Goal: Information Seeking & Learning: Learn about a topic

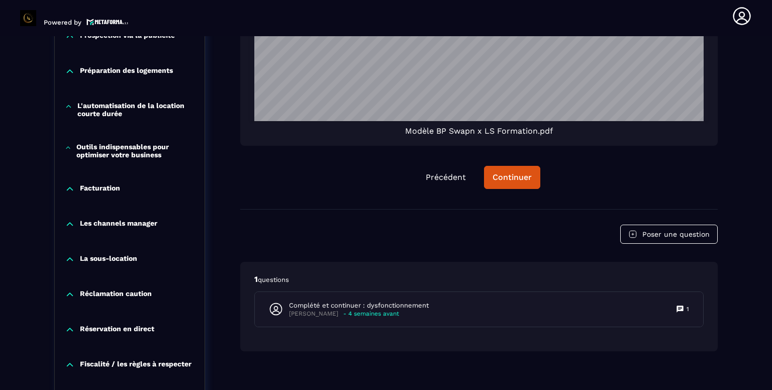
scroll to position [876, 0]
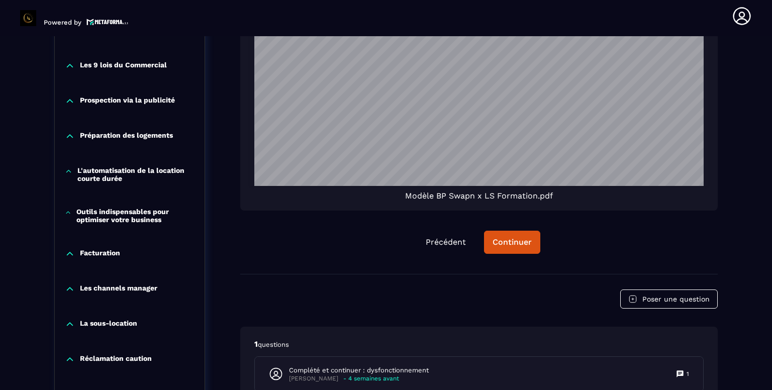
click at [101, 175] on p "L'automatisation de la location courte durée" at bounding box center [135, 174] width 117 height 16
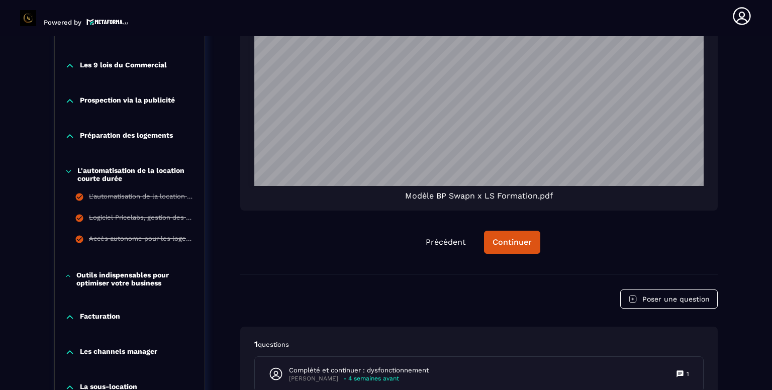
click at [94, 273] on p "Outils indispensables pour optimiser votre business" at bounding box center [135, 279] width 118 height 16
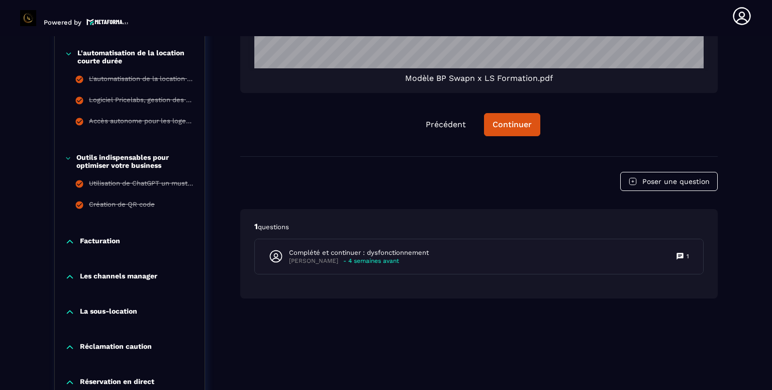
scroll to position [995, 0]
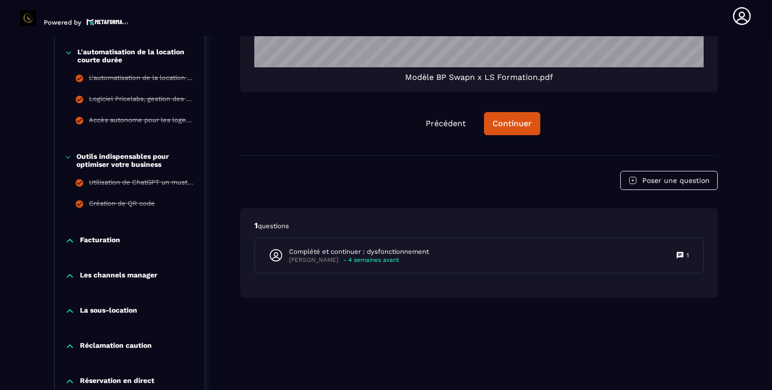
click at [107, 275] on p "Les channels manager" at bounding box center [118, 276] width 77 height 10
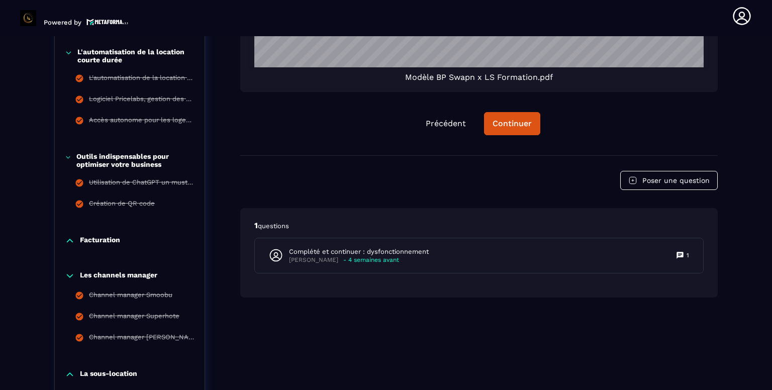
click at [107, 273] on p "Les channels manager" at bounding box center [118, 276] width 77 height 10
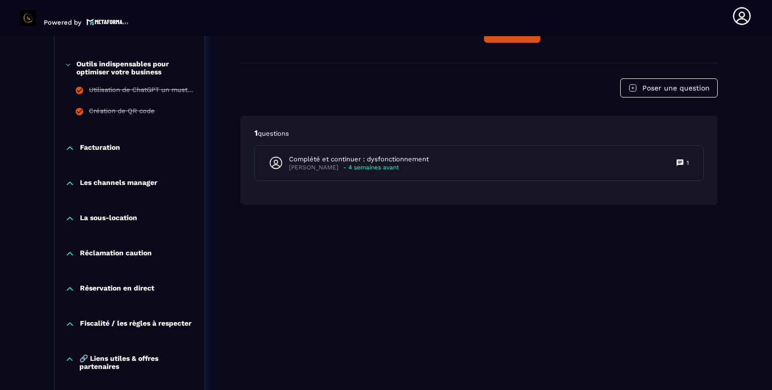
scroll to position [1101, 0]
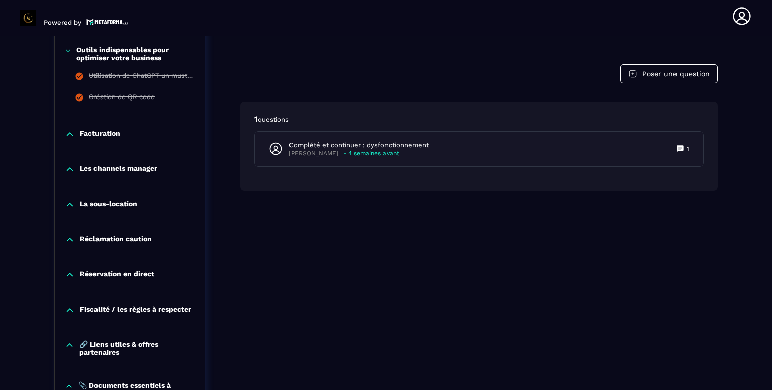
click at [99, 237] on p "Réclamation caution" at bounding box center [116, 240] width 72 height 10
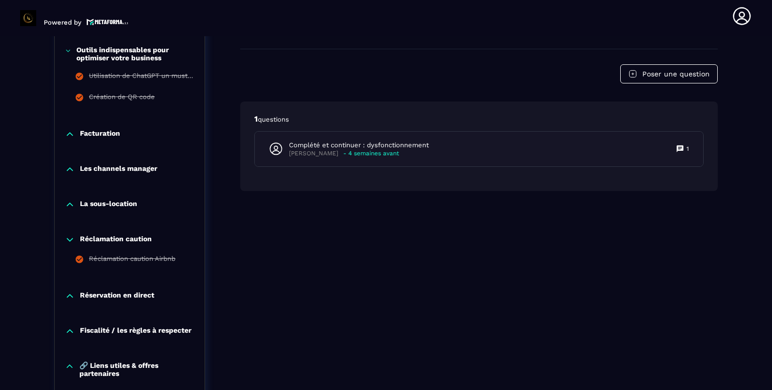
click at [99, 237] on p "Réclamation caution" at bounding box center [116, 240] width 72 height 10
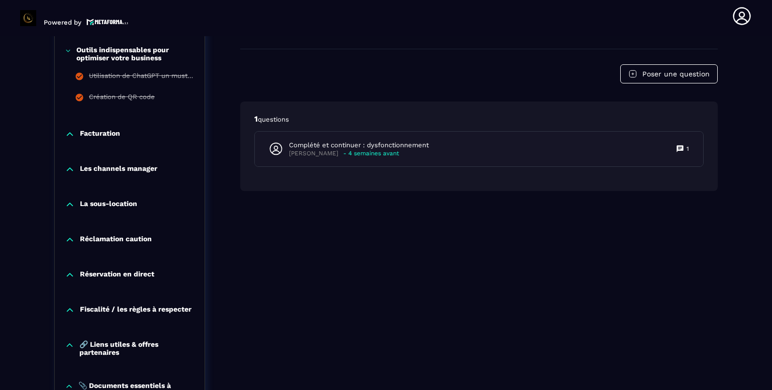
click at [102, 278] on p "Réservation en direct" at bounding box center [117, 275] width 74 height 10
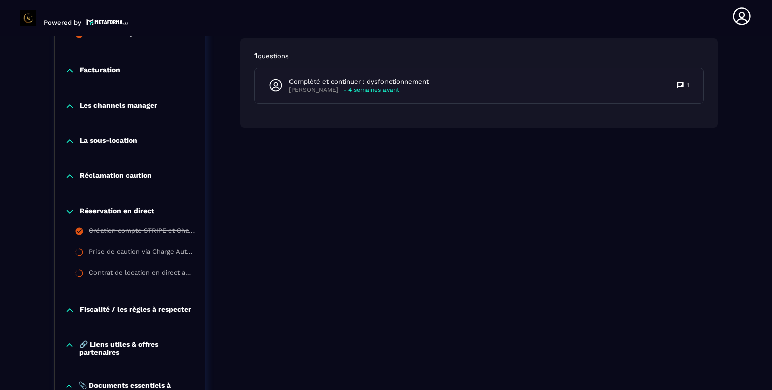
scroll to position [1166, 0]
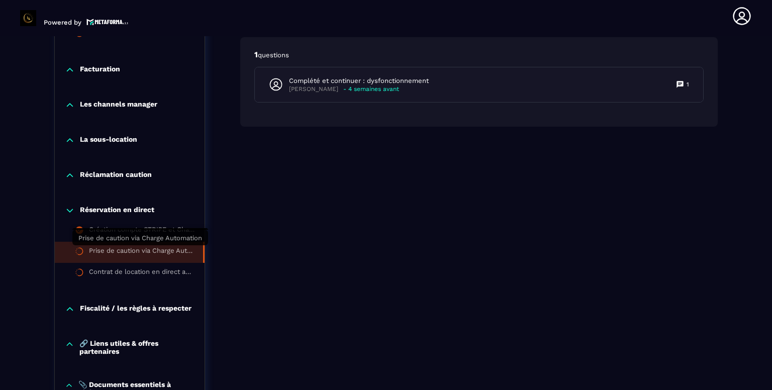
click at [110, 250] on div "Prise de caution via Charge Automation" at bounding box center [141, 252] width 104 height 11
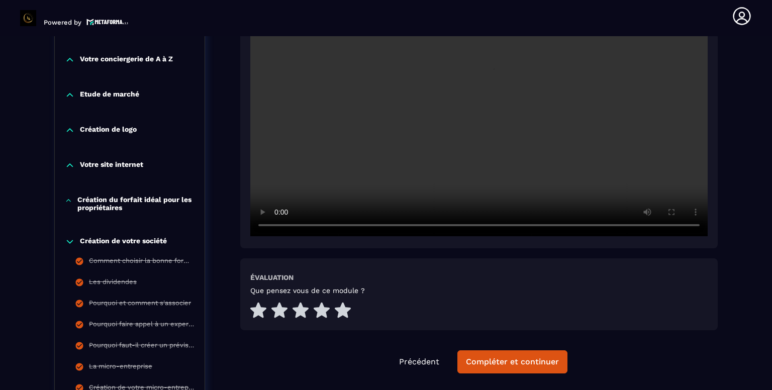
scroll to position [339, 0]
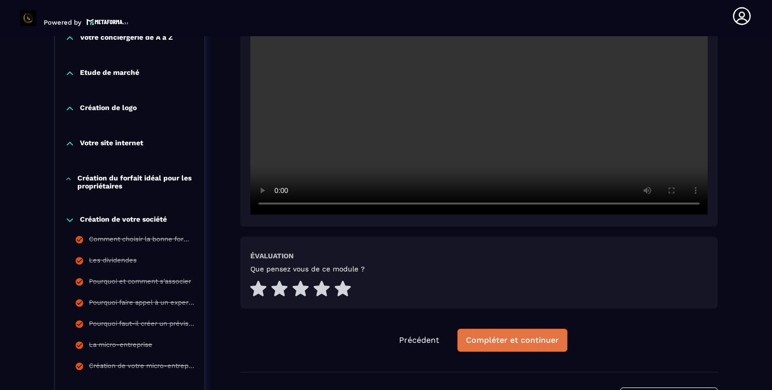
click at [488, 340] on div "Compléter et continuer" at bounding box center [512, 340] width 93 height 10
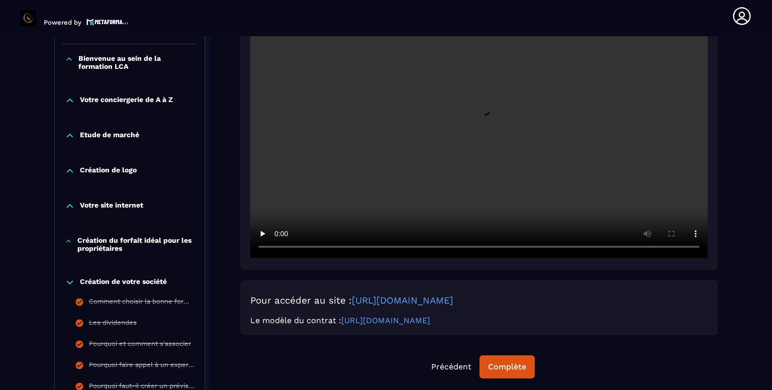
scroll to position [277, 0]
click at [551, 274] on div "Contrat de location en direct automatisé via Jotform Pour accéder au site : [UR…" at bounding box center [478, 135] width 477 height 524
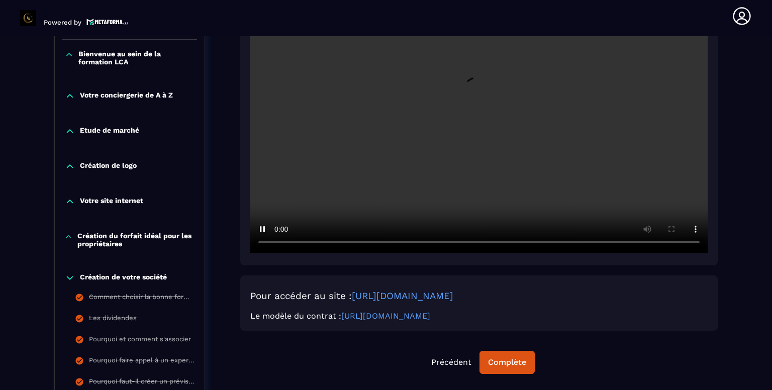
scroll to position [283, 0]
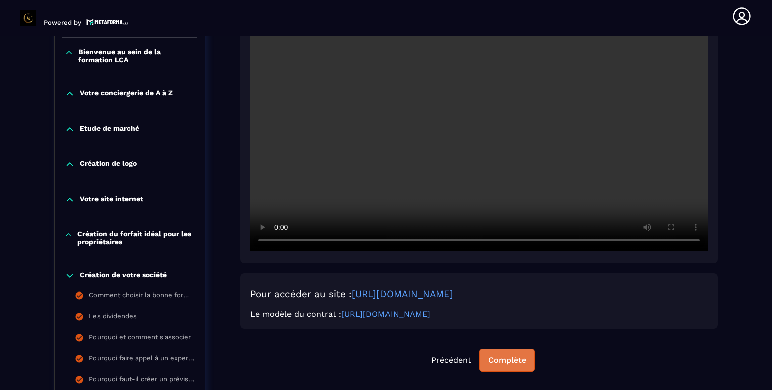
click at [510, 360] on div "Complète" at bounding box center [507, 360] width 38 height 10
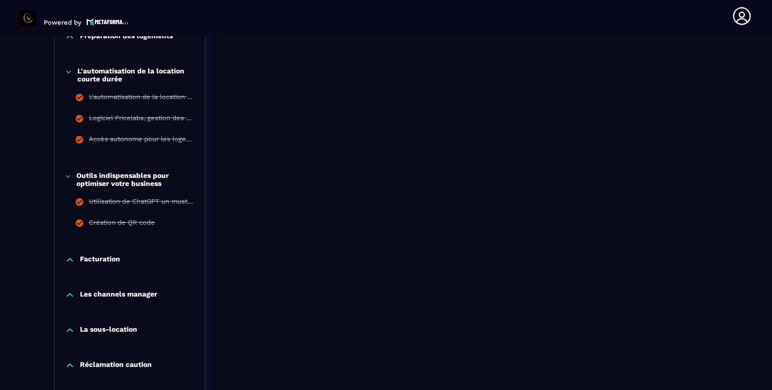
scroll to position [977, 0]
click at [92, 258] on p "Facturation" at bounding box center [100, 259] width 40 height 10
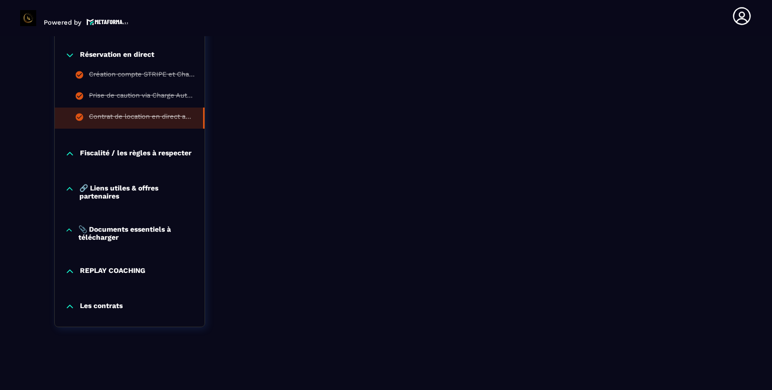
scroll to position [1344, 0]
click at [113, 154] on p "Fiscalité / les règles à respecter" at bounding box center [136, 154] width 112 height 10
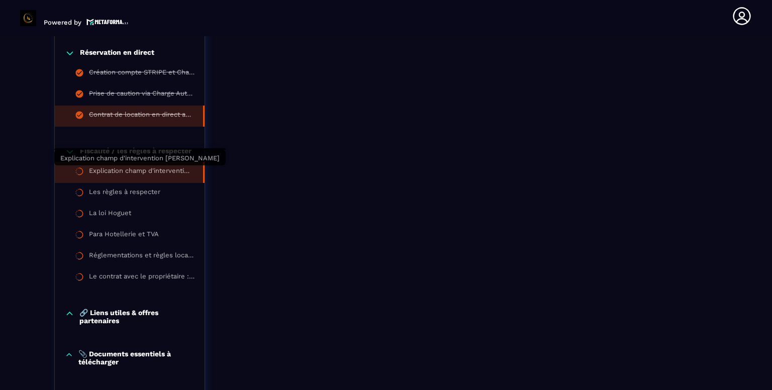
click at [113, 168] on div "Explication champ d'intervention [PERSON_NAME]" at bounding box center [141, 172] width 104 height 11
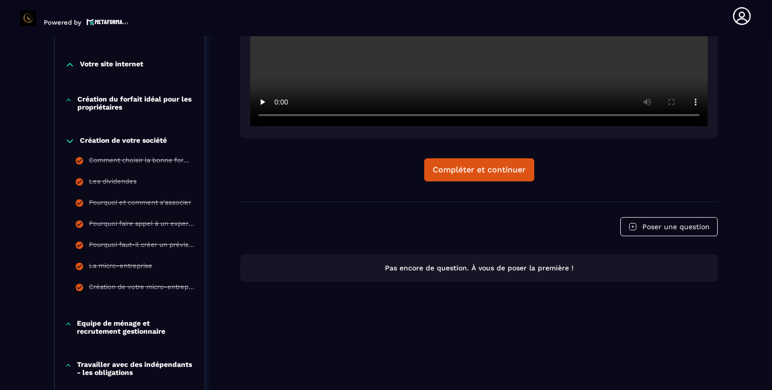
scroll to position [417, 0]
click at [129, 141] on p "Création de votre société" at bounding box center [123, 142] width 87 height 10
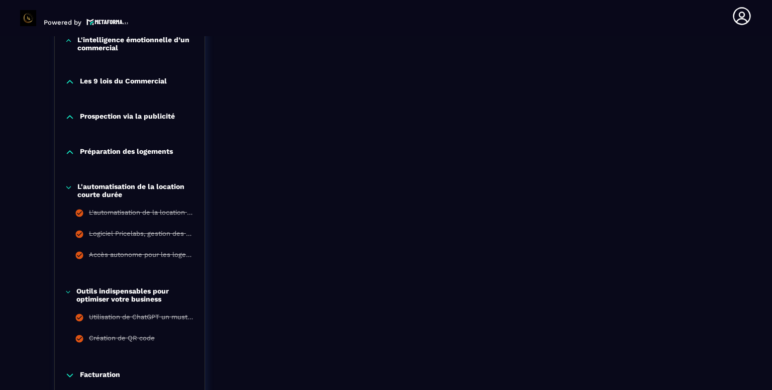
scroll to position [713, 0]
click at [102, 193] on p "L'automatisation de la location courte durée" at bounding box center [135, 190] width 117 height 16
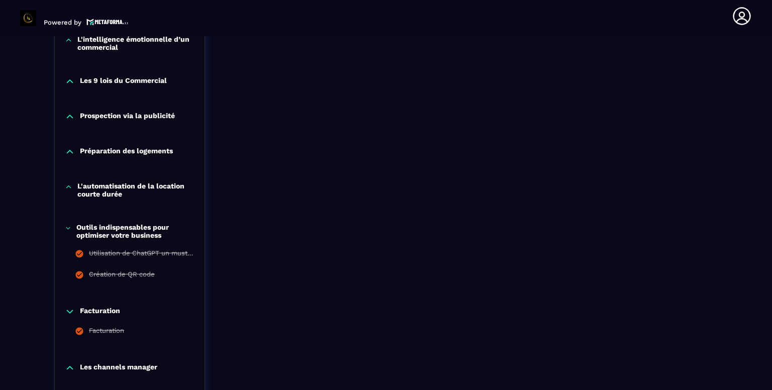
click at [102, 228] on p "Outils indispensables pour optimiser votre business" at bounding box center [135, 231] width 118 height 16
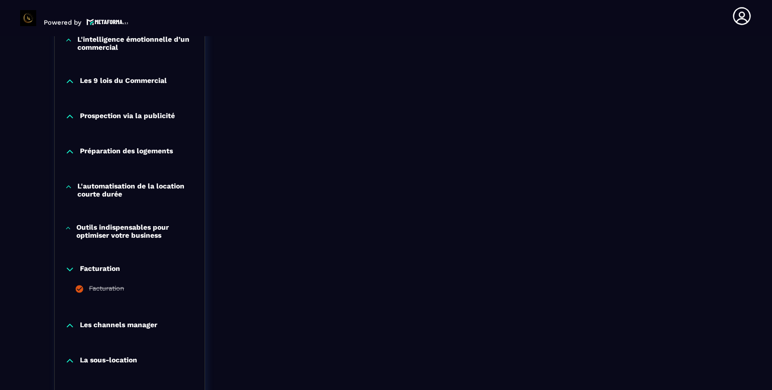
click at [102, 267] on p "Facturation" at bounding box center [100, 269] width 40 height 10
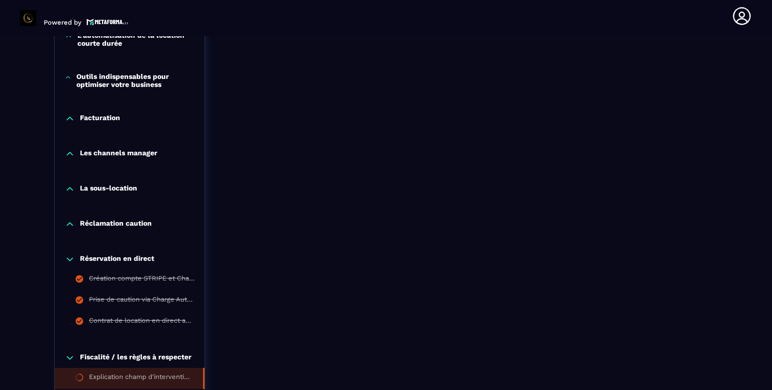
scroll to position [872, 0]
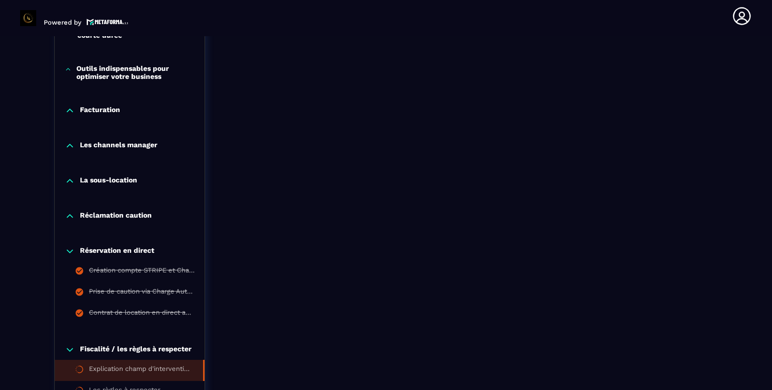
click at [106, 251] on p "Réservation en direct" at bounding box center [117, 251] width 74 height 10
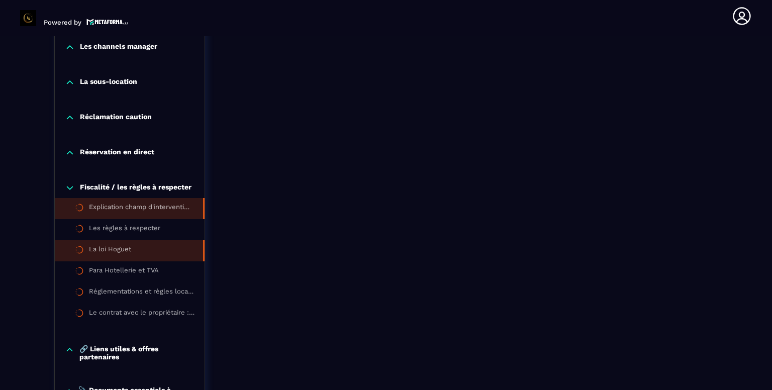
scroll to position [970, 0]
click at [107, 202] on li "Explication champ d'intervention [PERSON_NAME]" at bounding box center [130, 208] width 150 height 21
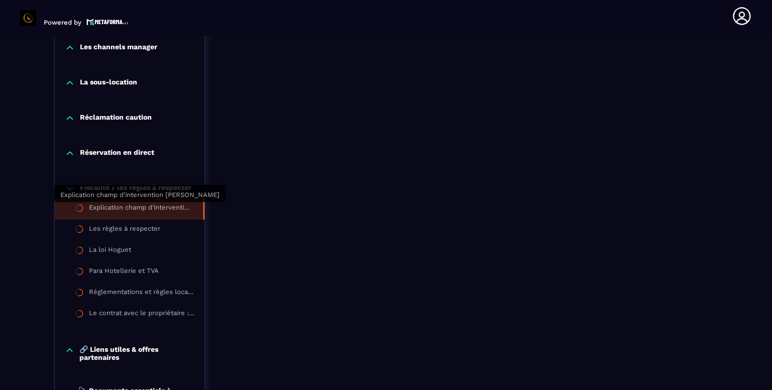
click at [139, 206] on div "Explication champ d'intervention [PERSON_NAME]" at bounding box center [141, 208] width 104 height 11
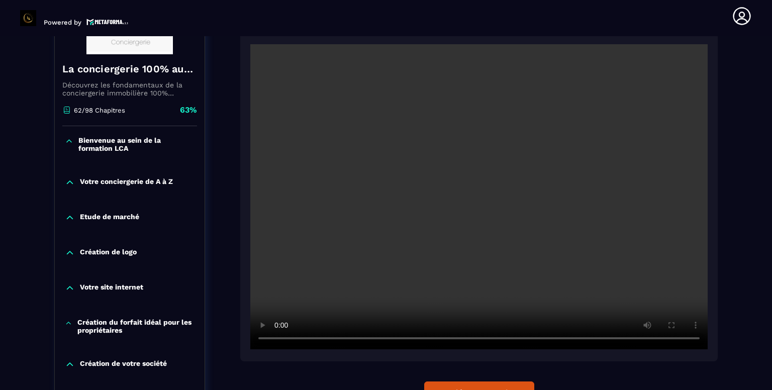
scroll to position [194, 0]
click at [575, 386] on div "Compléter et continuer" at bounding box center [478, 393] width 477 height 23
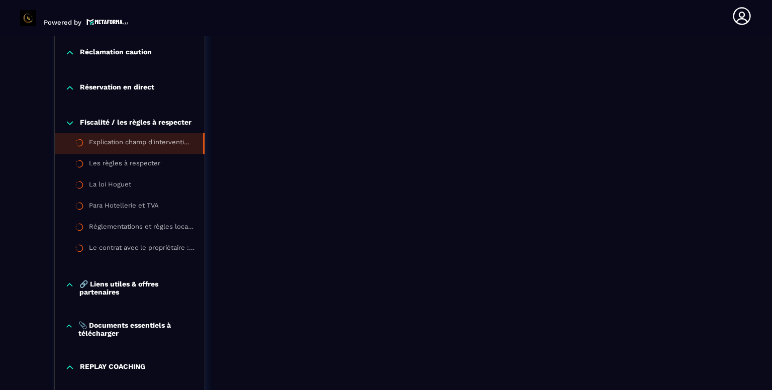
scroll to position [1035, 0]
click at [102, 280] on p "🔗 Liens utiles & offres partenaires" at bounding box center [136, 288] width 115 height 16
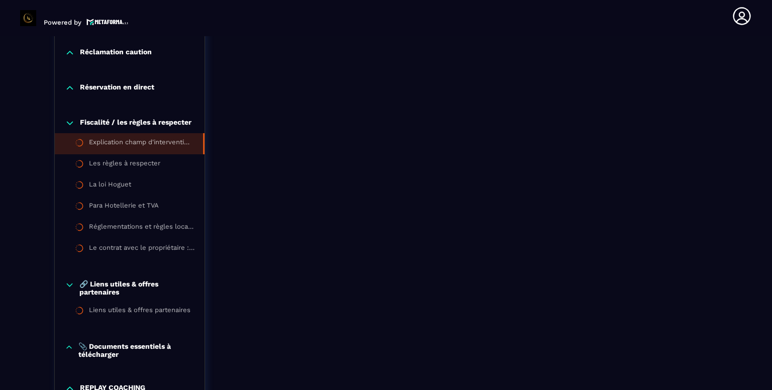
click at [104, 291] on p "🔗 Liens utiles & offres partenaires" at bounding box center [136, 288] width 115 height 16
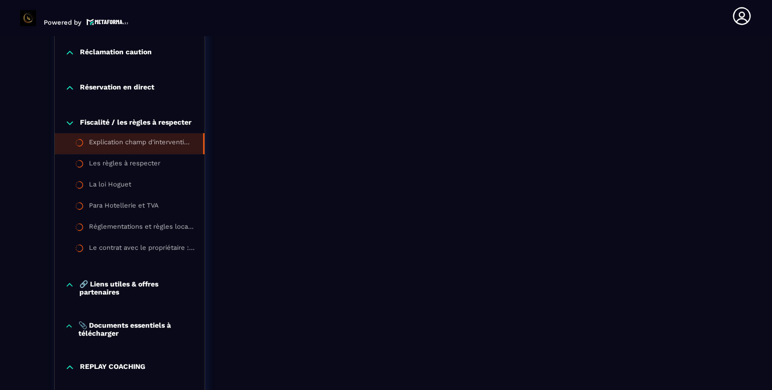
click at [109, 335] on p "📎 Documents essentiels à télécharger" at bounding box center [136, 329] width 116 height 16
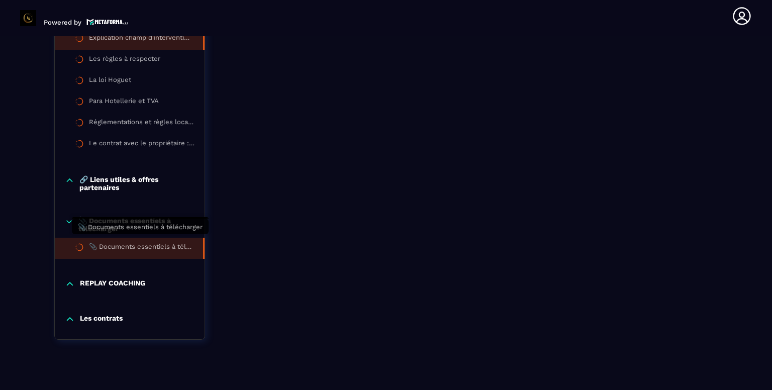
scroll to position [1149, 0]
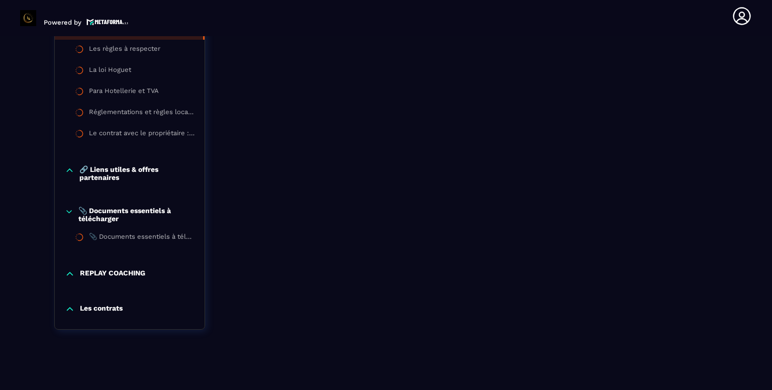
click at [115, 211] on p "📎 Documents essentiels à télécharger" at bounding box center [136, 214] width 116 height 16
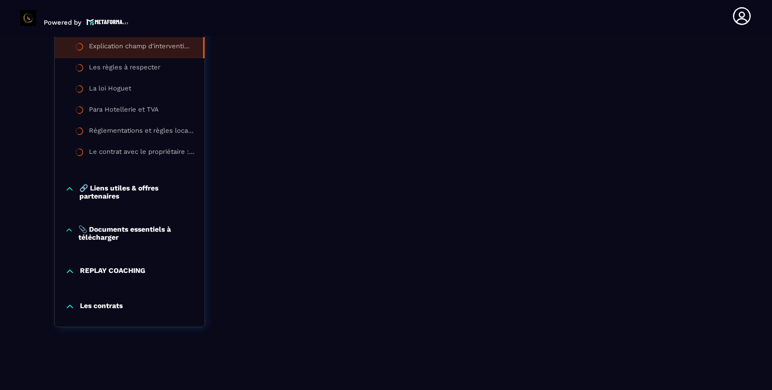
scroll to position [1133, 0]
click at [108, 307] on p "Les contrats" at bounding box center [101, 306] width 43 height 10
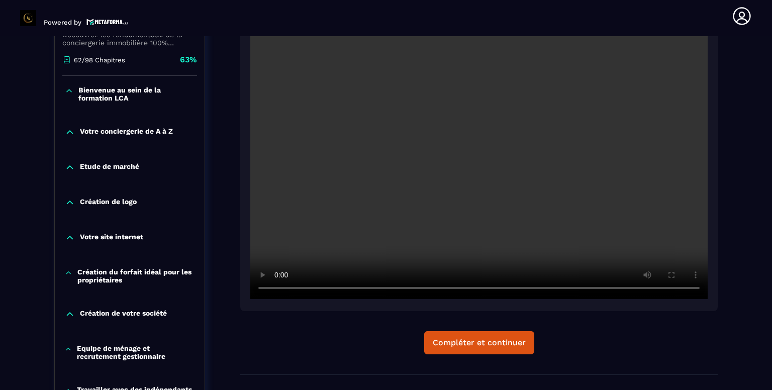
scroll to position [246, 0]
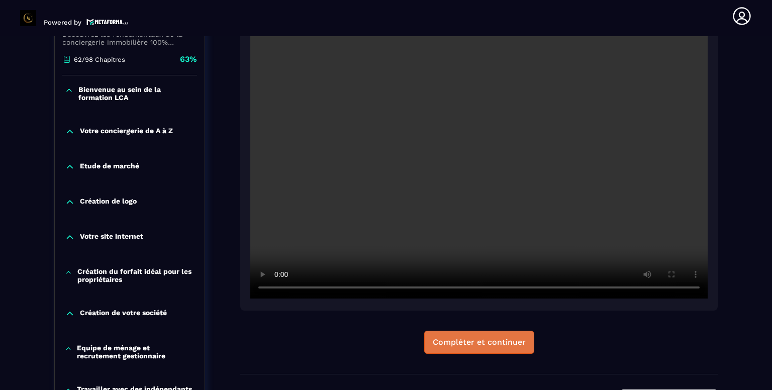
click at [465, 344] on div "Compléter et continuer" at bounding box center [479, 342] width 93 height 10
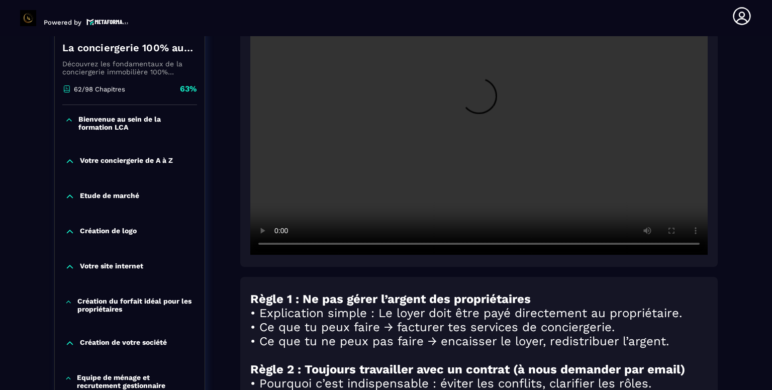
scroll to position [217, 0]
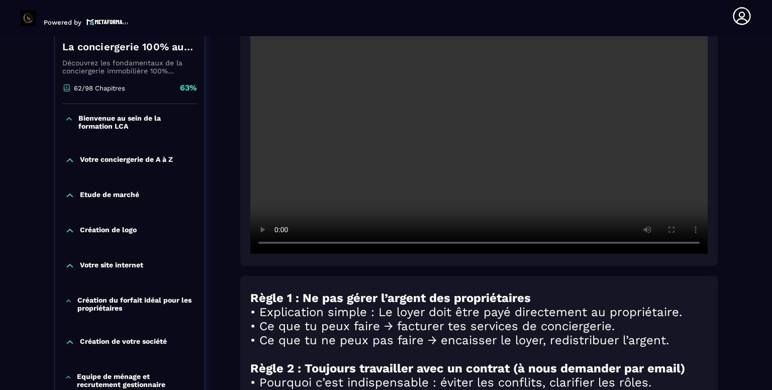
click at [135, 51] on h4 "La conciergerie 100% automatisée" at bounding box center [129, 47] width 135 height 14
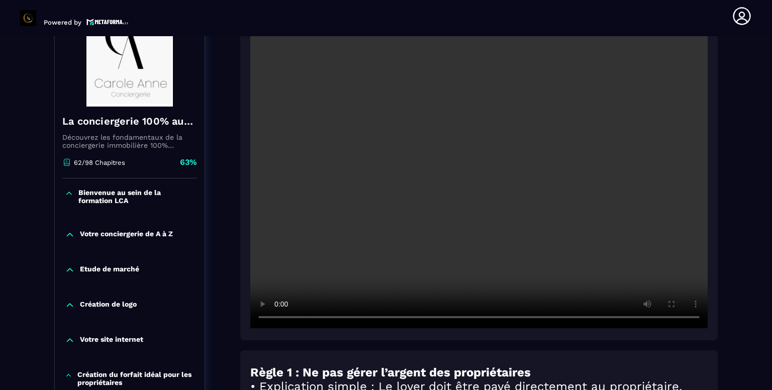
scroll to position [134, 0]
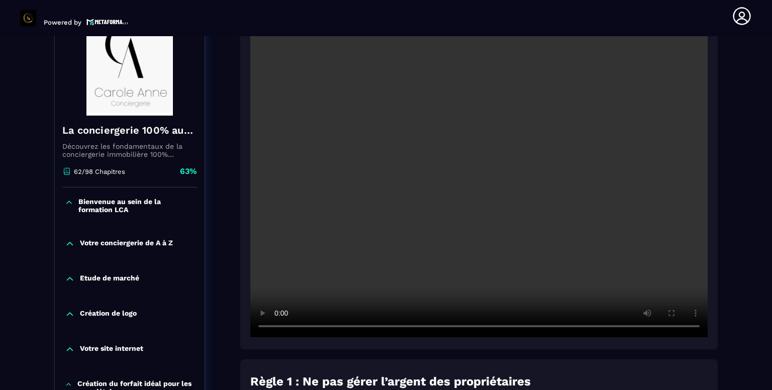
click at [342, 235] on video at bounding box center [478, 184] width 457 height 305
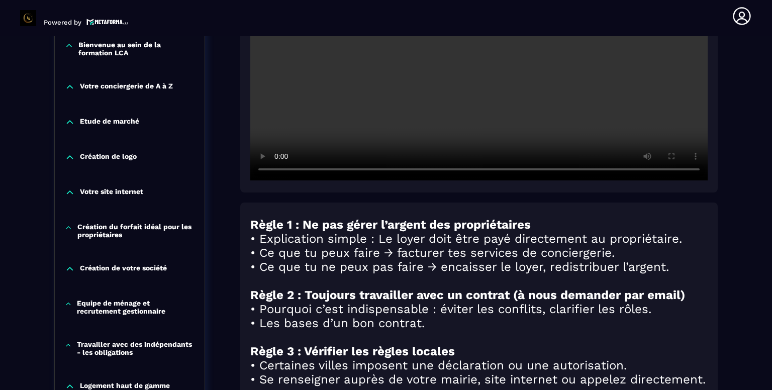
scroll to position [391, 0]
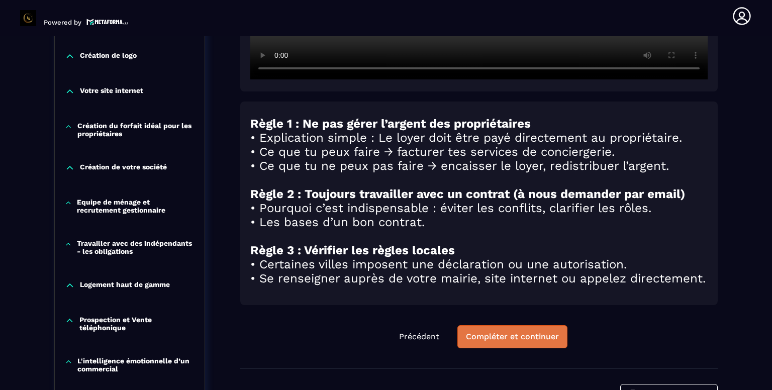
click at [485, 342] on div "Compléter et continuer" at bounding box center [512, 337] width 93 height 10
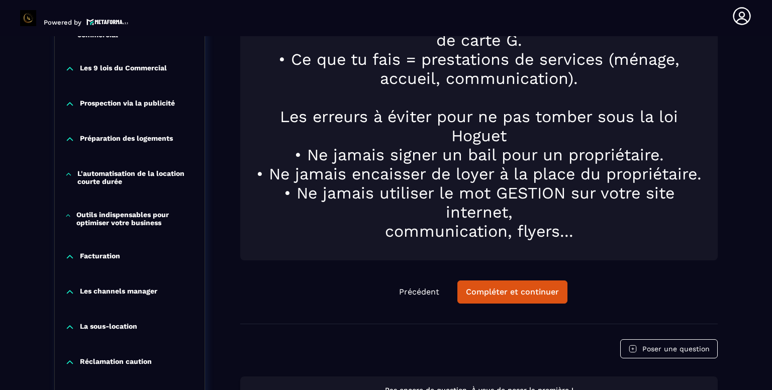
scroll to position [726, 0]
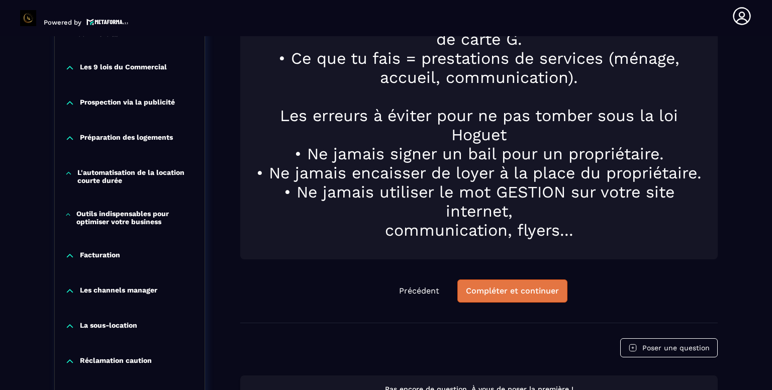
click at [500, 286] on div "Compléter et continuer" at bounding box center [512, 291] width 93 height 10
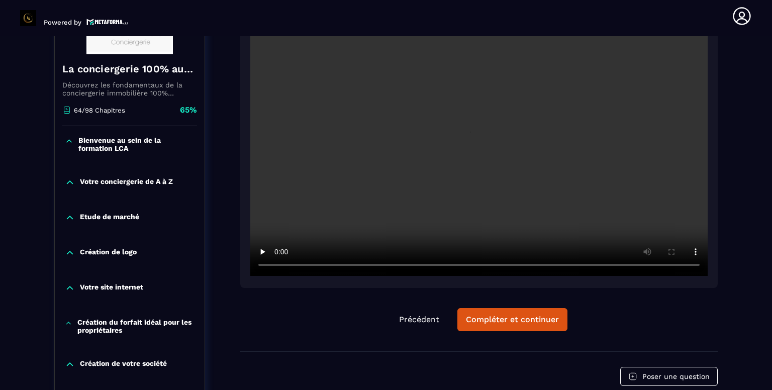
scroll to position [195, 0]
click at [505, 324] on div "Compléter et continuer" at bounding box center [512, 319] width 93 height 10
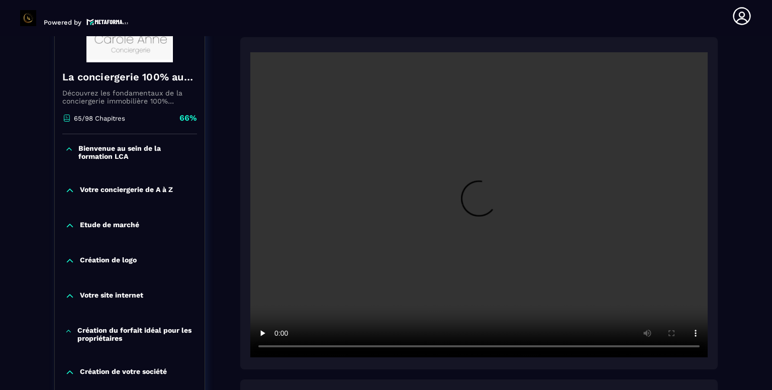
scroll to position [188, 0]
